Goal: Complete application form

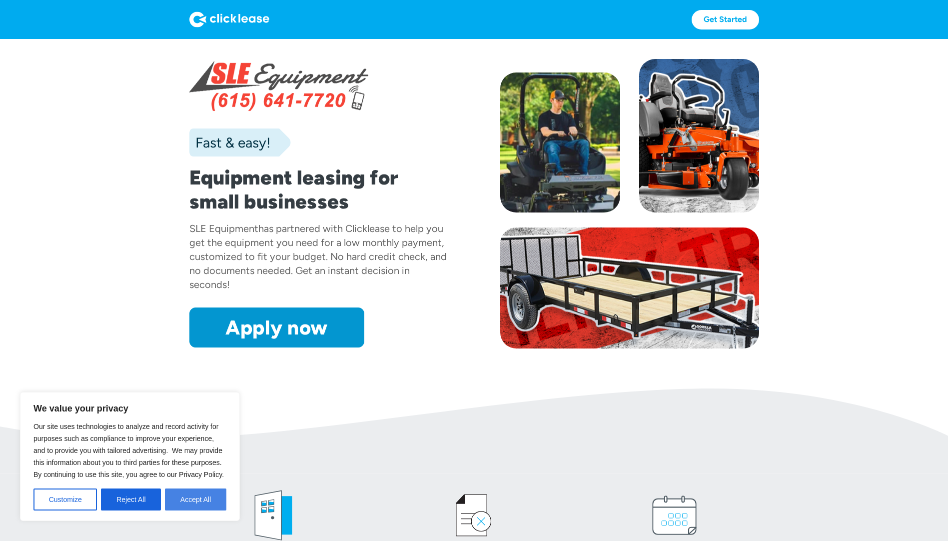
click at [179, 502] on button "Accept All" at bounding box center [195, 499] width 61 height 22
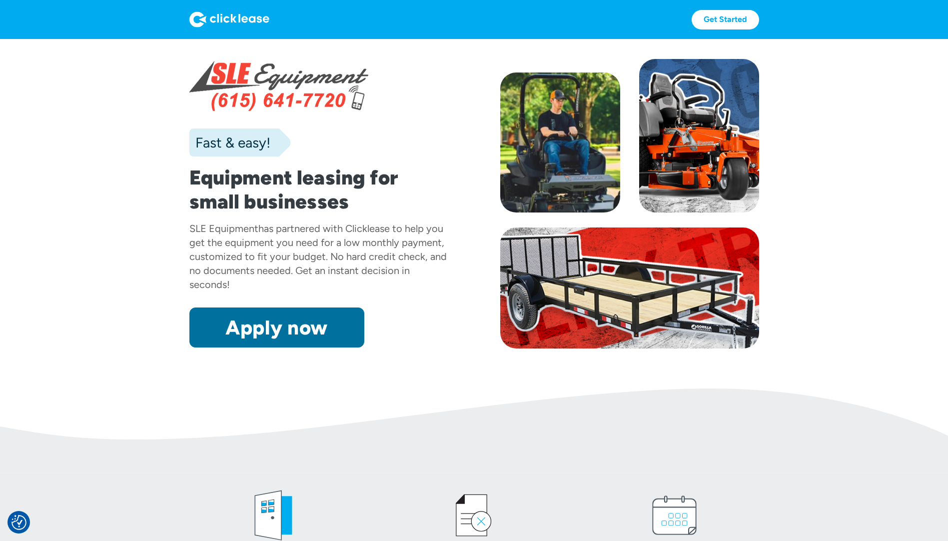
click at [291, 331] on link "Apply now" at bounding box center [276, 327] width 175 height 40
click at [289, 322] on link "Apply now" at bounding box center [276, 327] width 175 height 40
click at [295, 334] on link "Apply now" at bounding box center [276, 327] width 175 height 40
